Goal: Find specific page/section

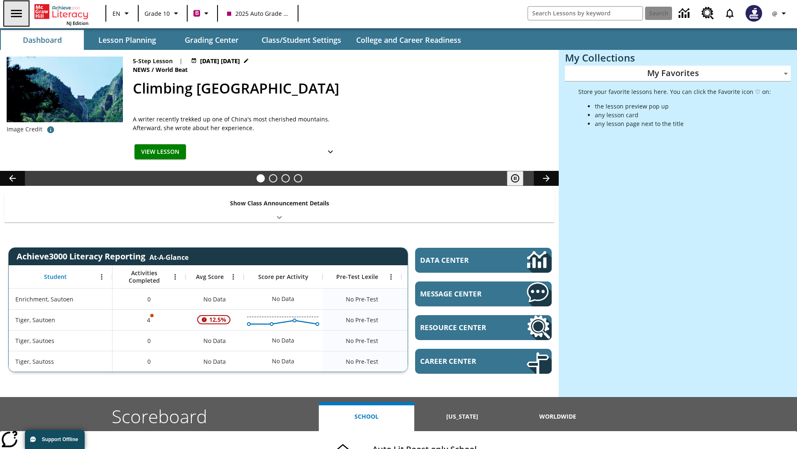
click at [15, 13] on icon "Open side menu" at bounding box center [16, 13] width 11 height 7
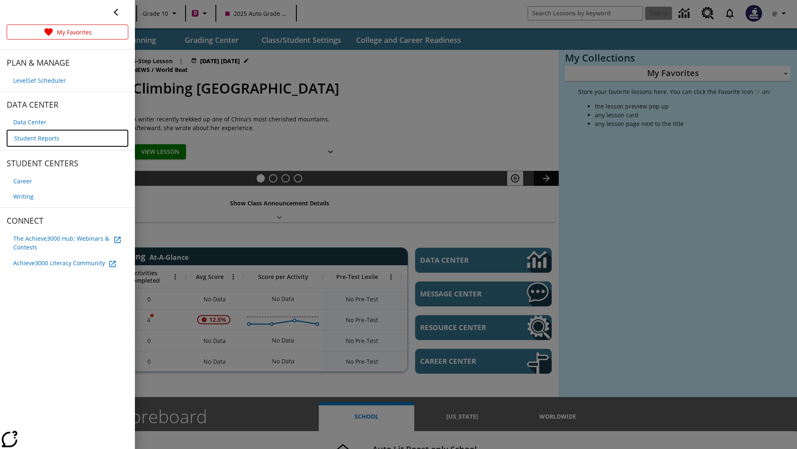
click at [36, 137] on span "Student Reports" at bounding box center [36, 138] width 45 height 9
